Goal: Information Seeking & Learning: Learn about a topic

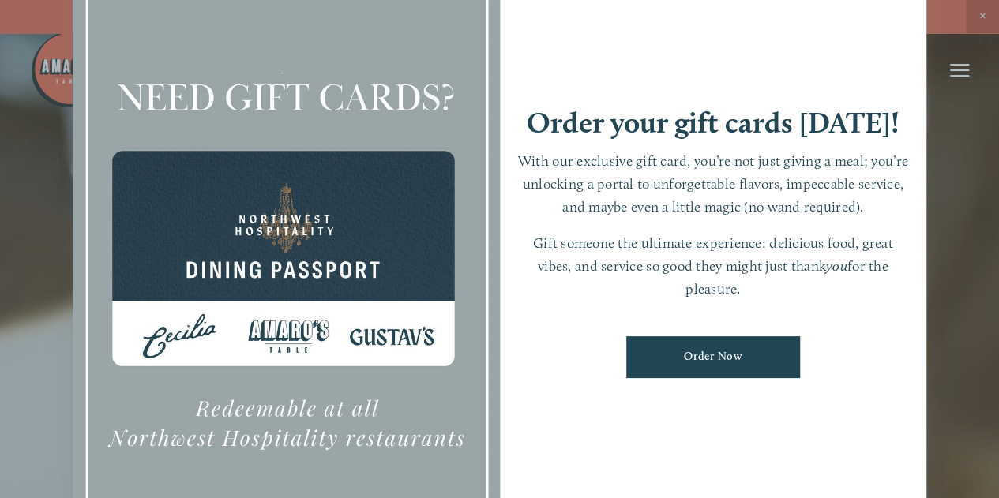
click at [977, 17] on div at bounding box center [499, 249] width 999 height 498
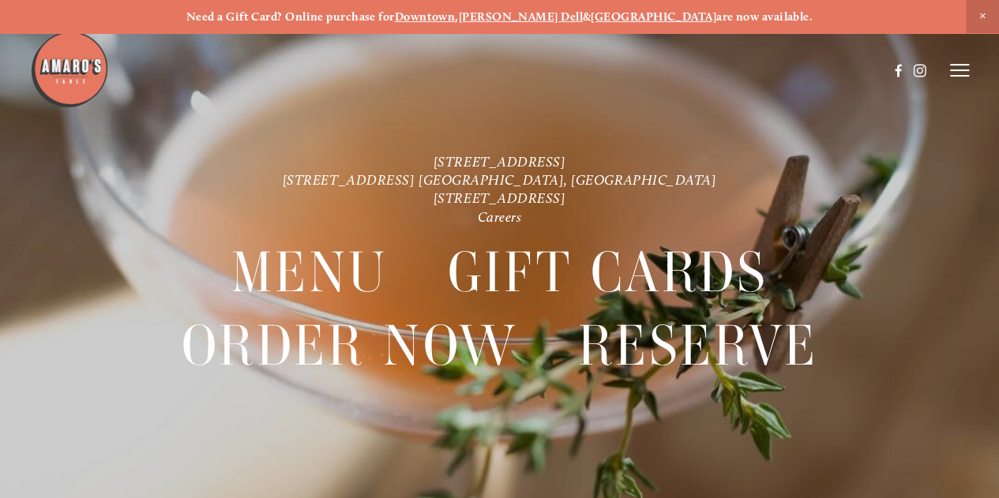
click at [456, 14] on strong "Downtown" at bounding box center [425, 16] width 61 height 14
click at [950, 70] on line at bounding box center [959, 70] width 19 height 0
click at [682, 73] on span "Menu" at bounding box center [687, 69] width 29 height 13
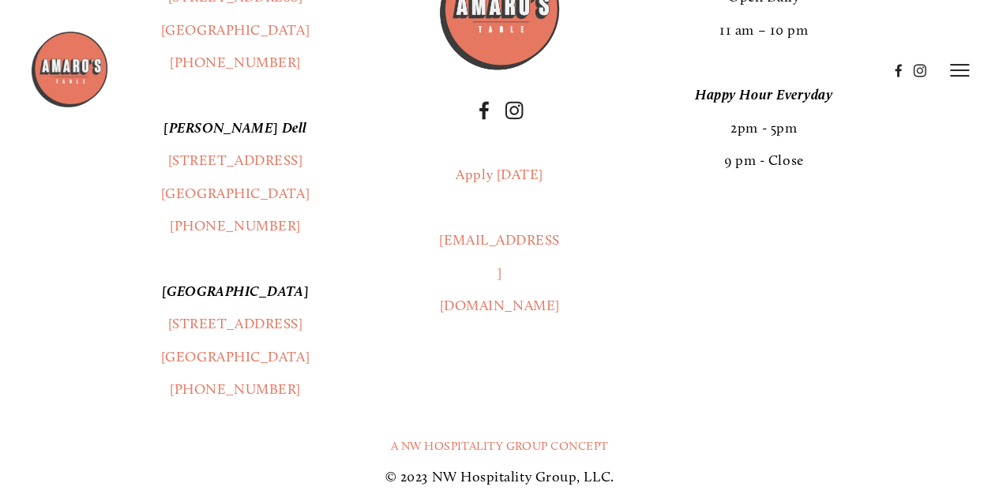
scroll to position [2453, 0]
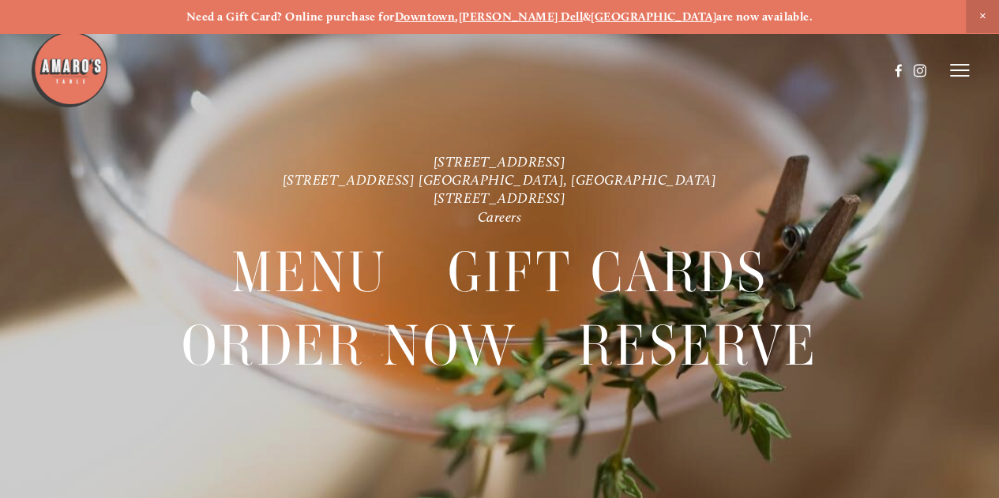
click at [956, 70] on line at bounding box center [959, 70] width 19 height 0
click at [684, 67] on span "Menu" at bounding box center [687, 69] width 29 height 13
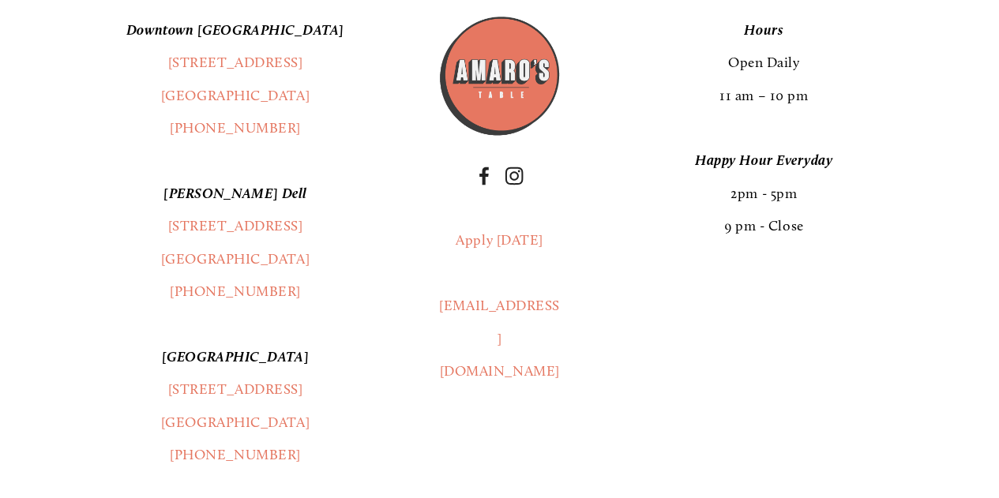
scroll to position [2608, 0]
